Goal: Navigation & Orientation: Understand site structure

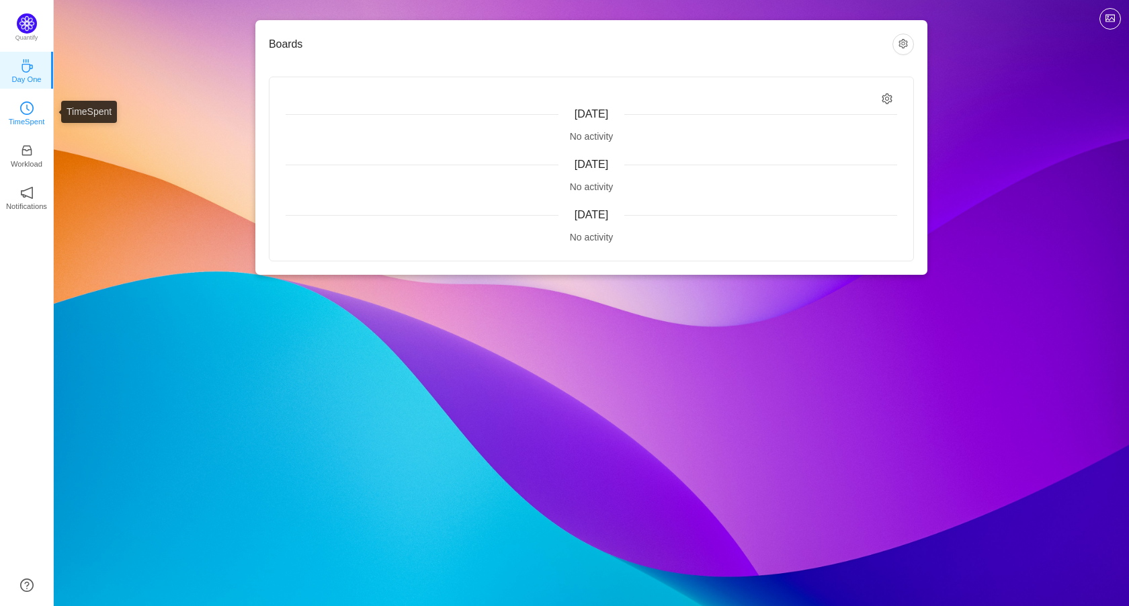
click at [26, 116] on p "TimeSpent" at bounding box center [27, 122] width 36 height 12
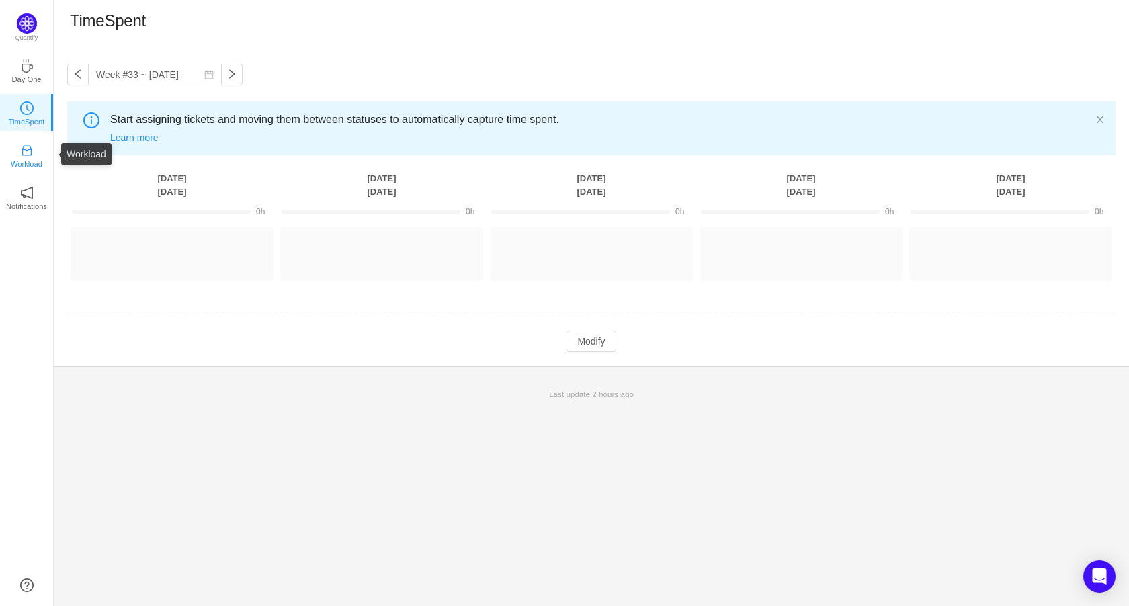
click at [34, 158] on p "Workload" at bounding box center [27, 164] width 32 height 12
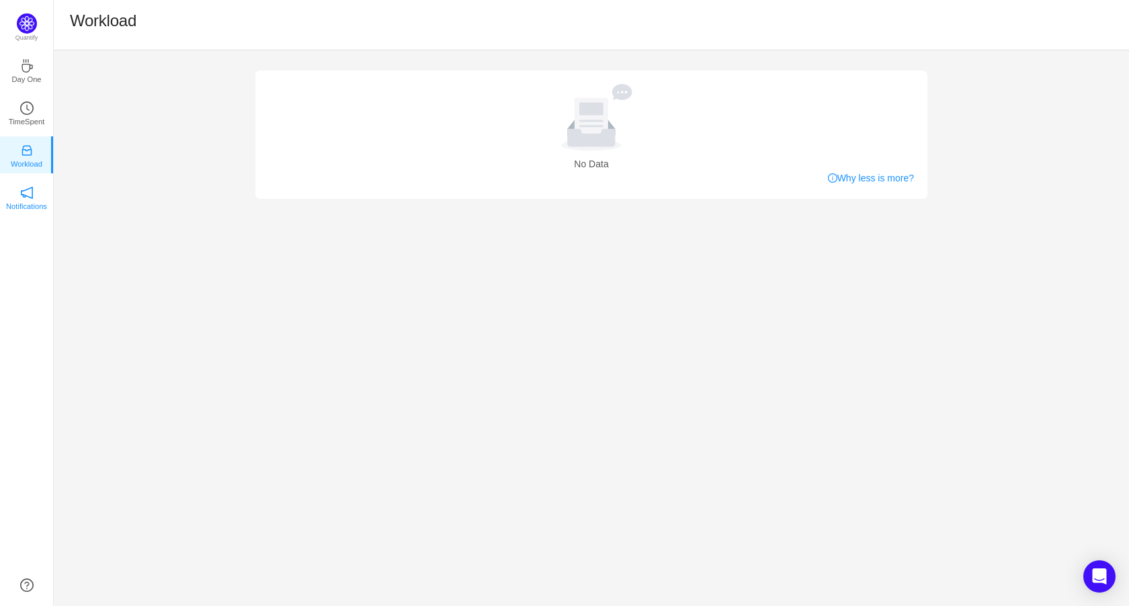
click at [33, 210] on p "Notifications" at bounding box center [26, 206] width 41 height 12
